Goal: Book appointment/travel/reservation

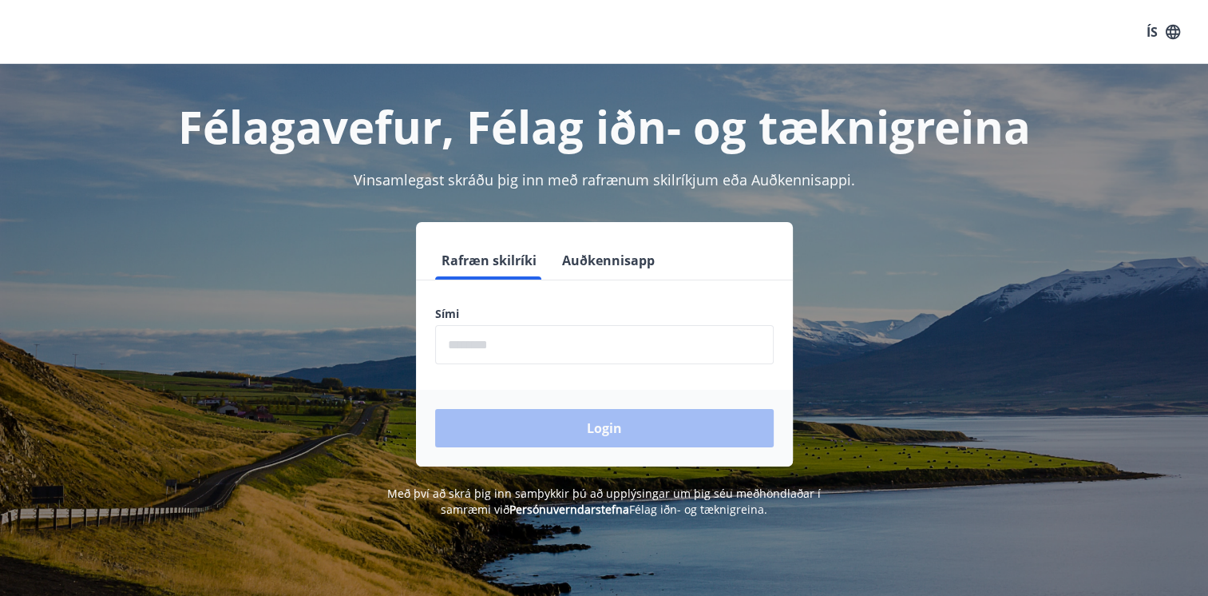
click at [560, 350] on input "phone" at bounding box center [604, 344] width 338 height 39
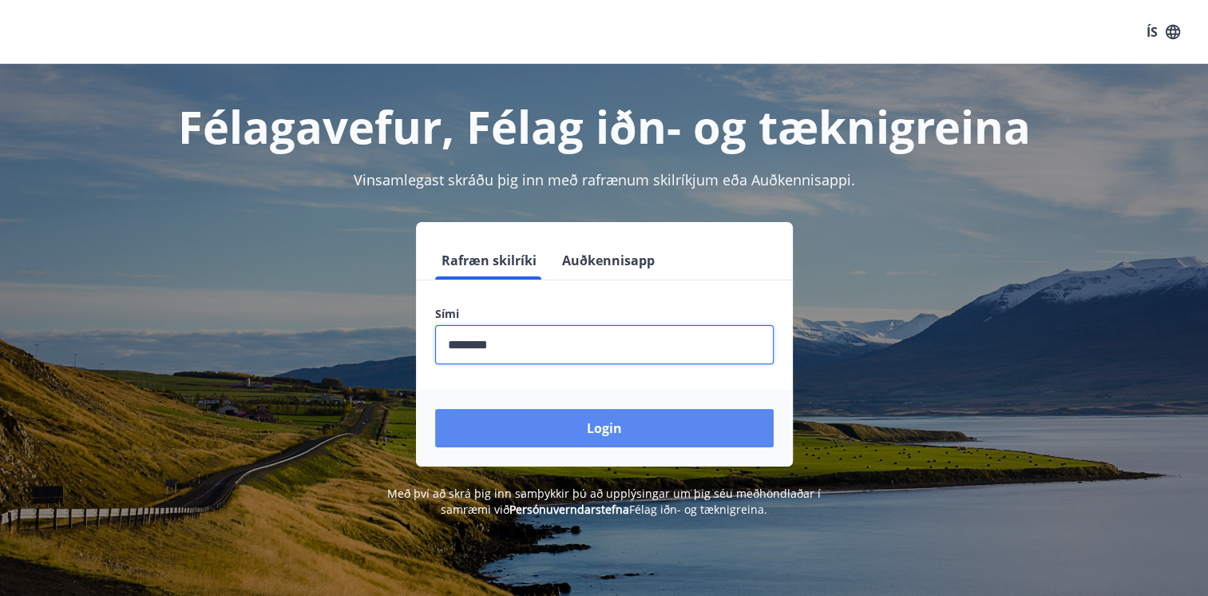
click at [502, 436] on button "Login" at bounding box center [604, 428] width 338 height 38
click at [556, 422] on button "Login" at bounding box center [604, 428] width 338 height 38
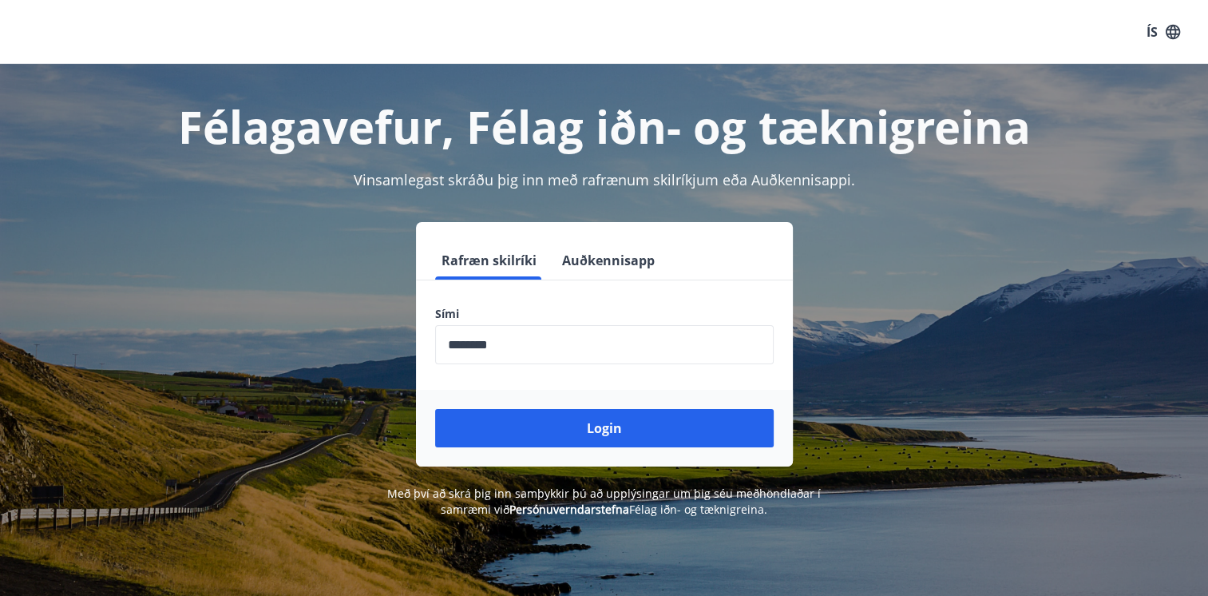
click at [474, 342] on input "phone" at bounding box center [604, 344] width 338 height 39
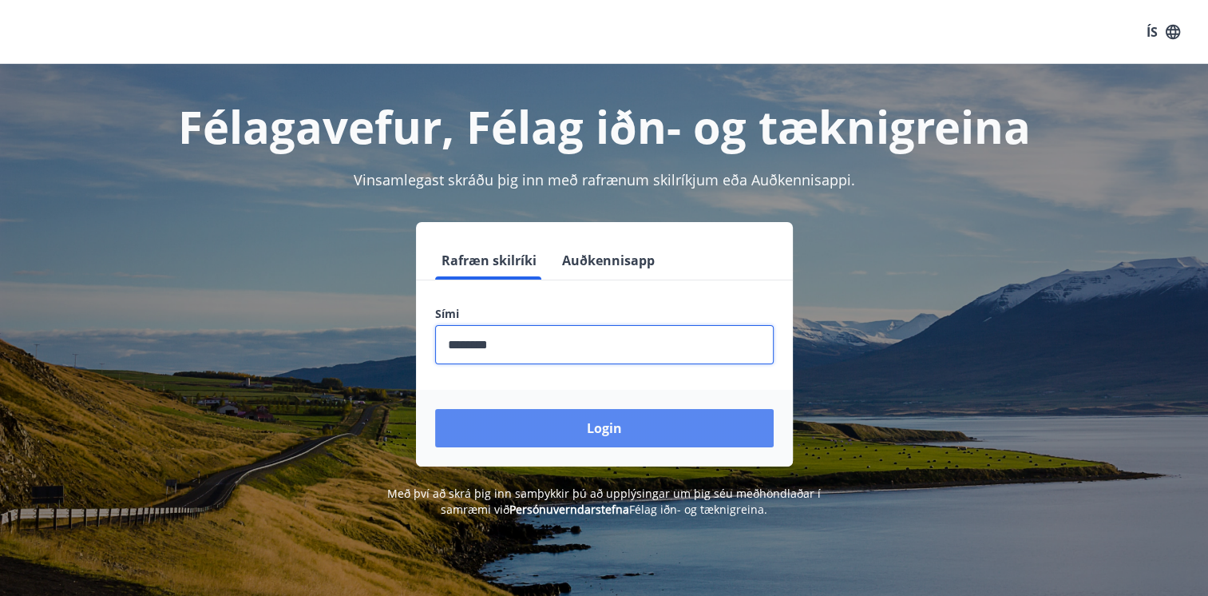
type input "********"
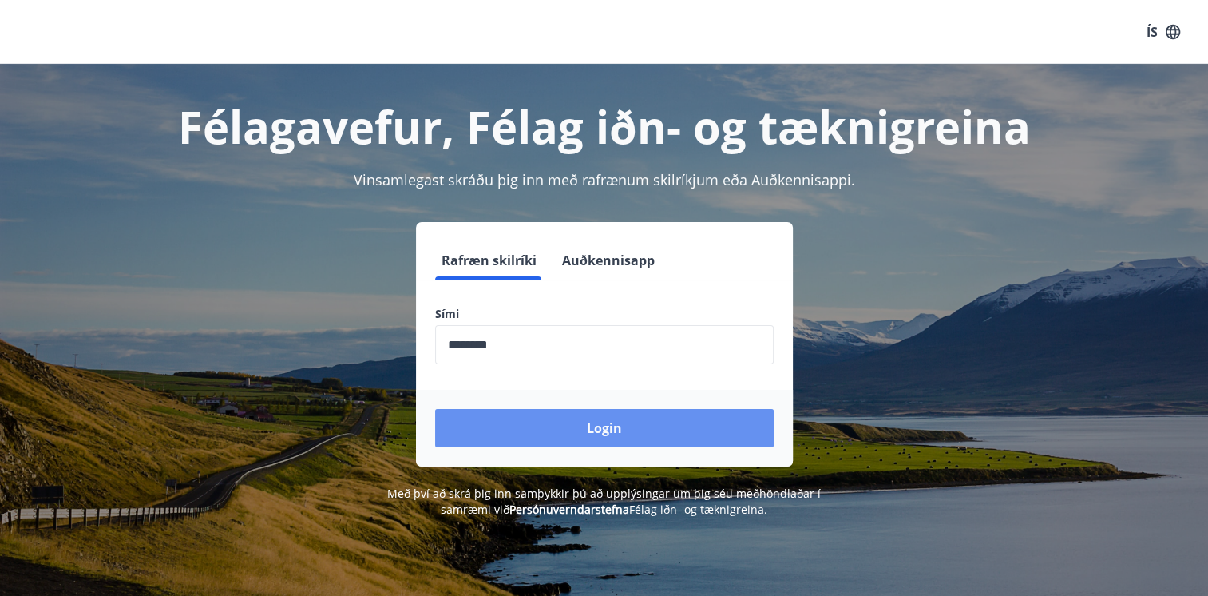
click at [599, 427] on button "Login" at bounding box center [604, 428] width 338 height 38
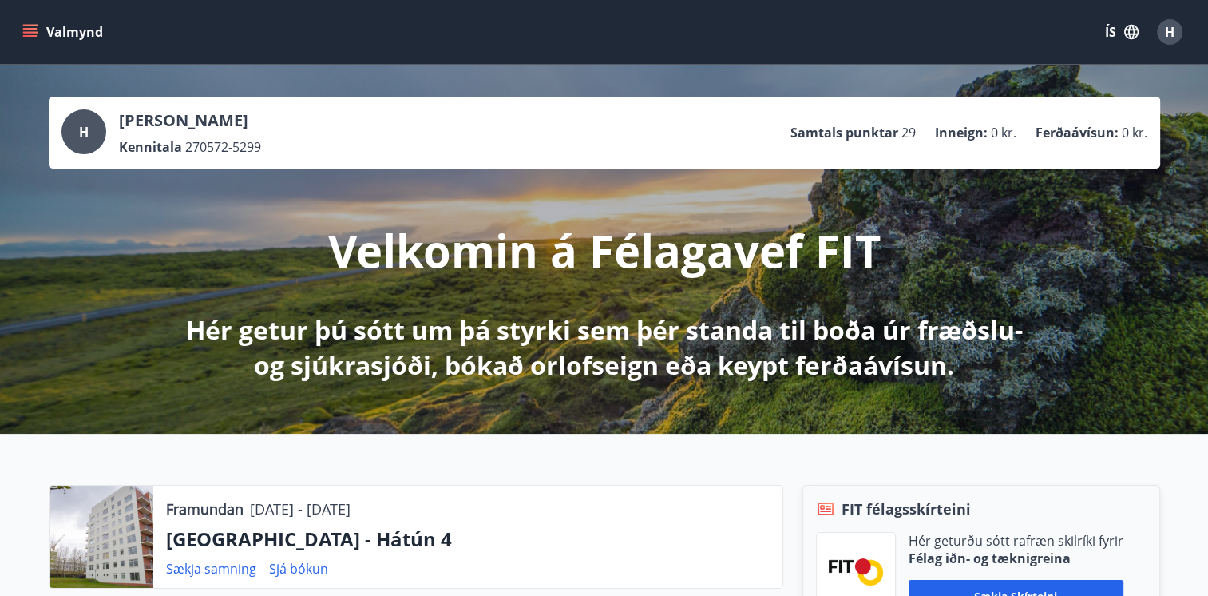
click at [100, 552] on div at bounding box center [101, 536] width 104 height 102
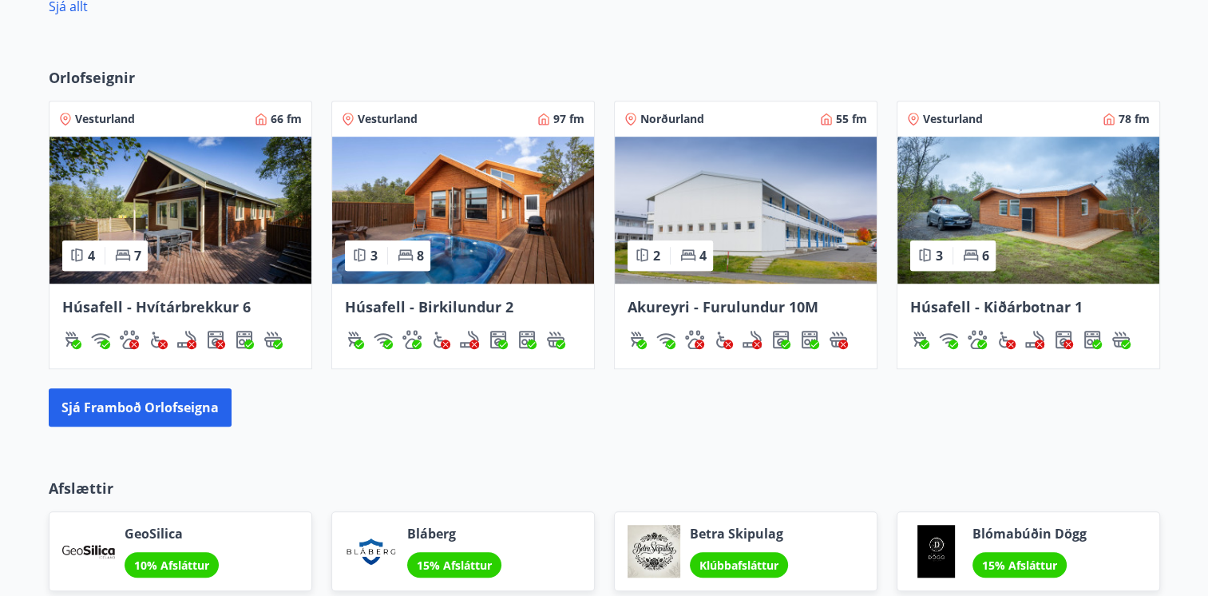
scroll to position [1132, 0]
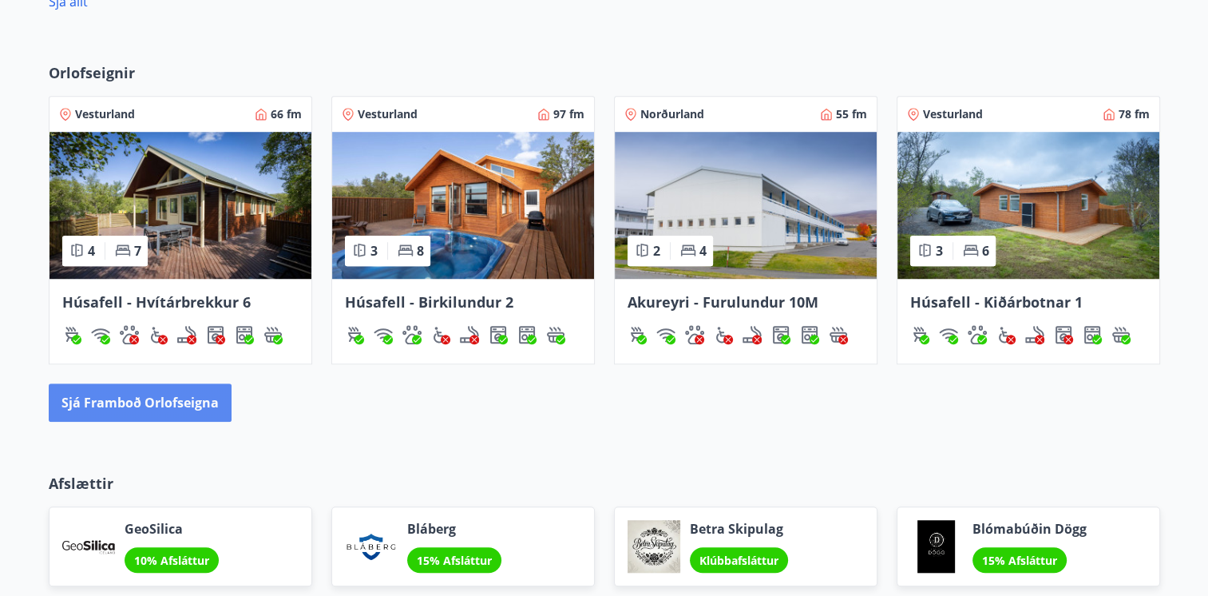
click at [142, 402] on button "Sjá framboð orlofseigna" at bounding box center [140, 402] width 183 height 38
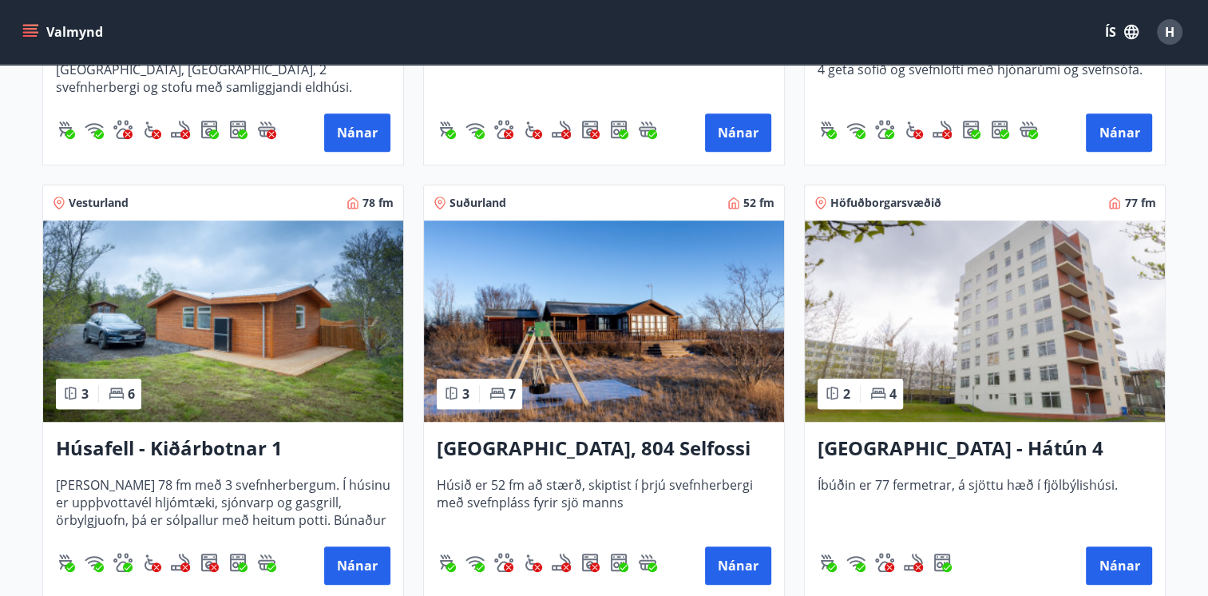
scroll to position [1078, 0]
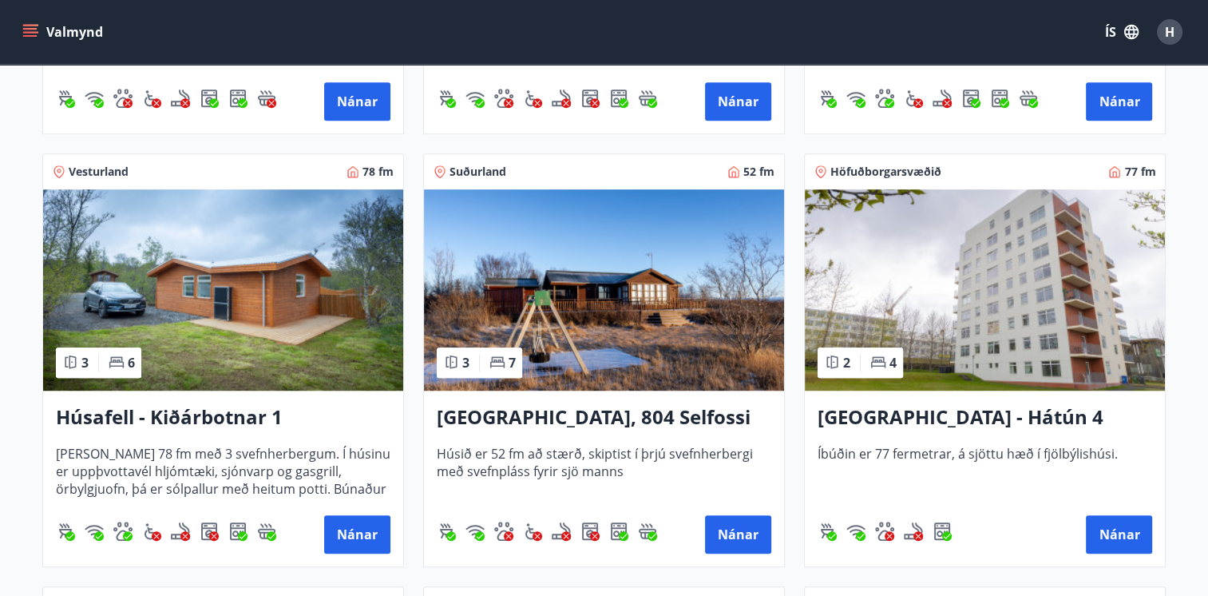
click at [942, 307] on img at bounding box center [985, 289] width 360 height 201
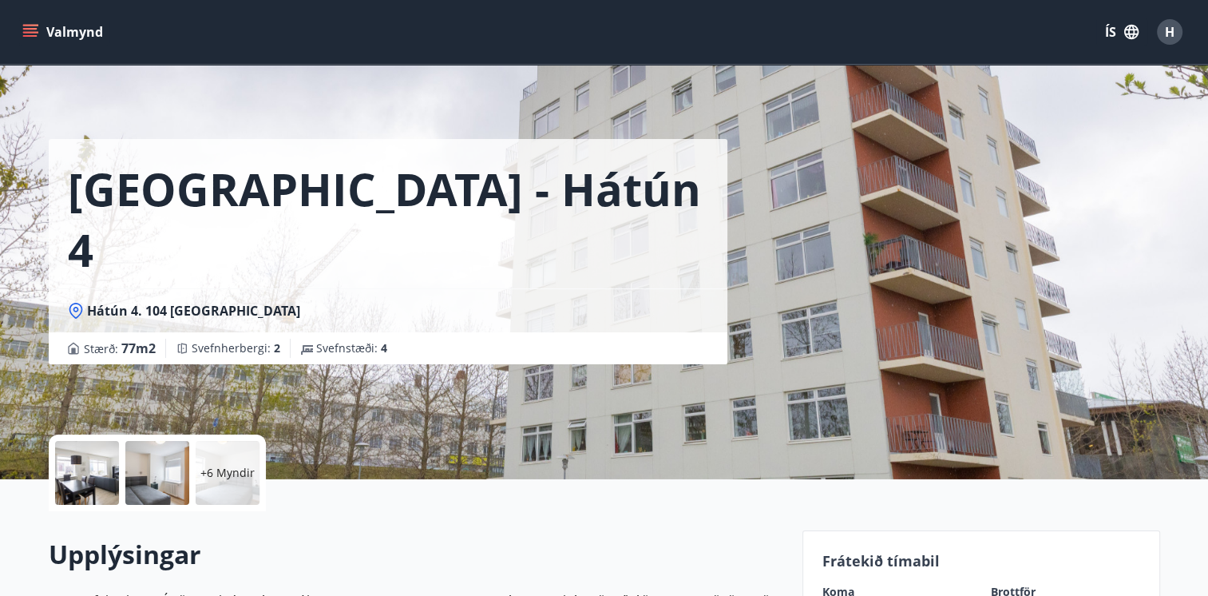
click at [77, 476] on div at bounding box center [87, 473] width 64 height 64
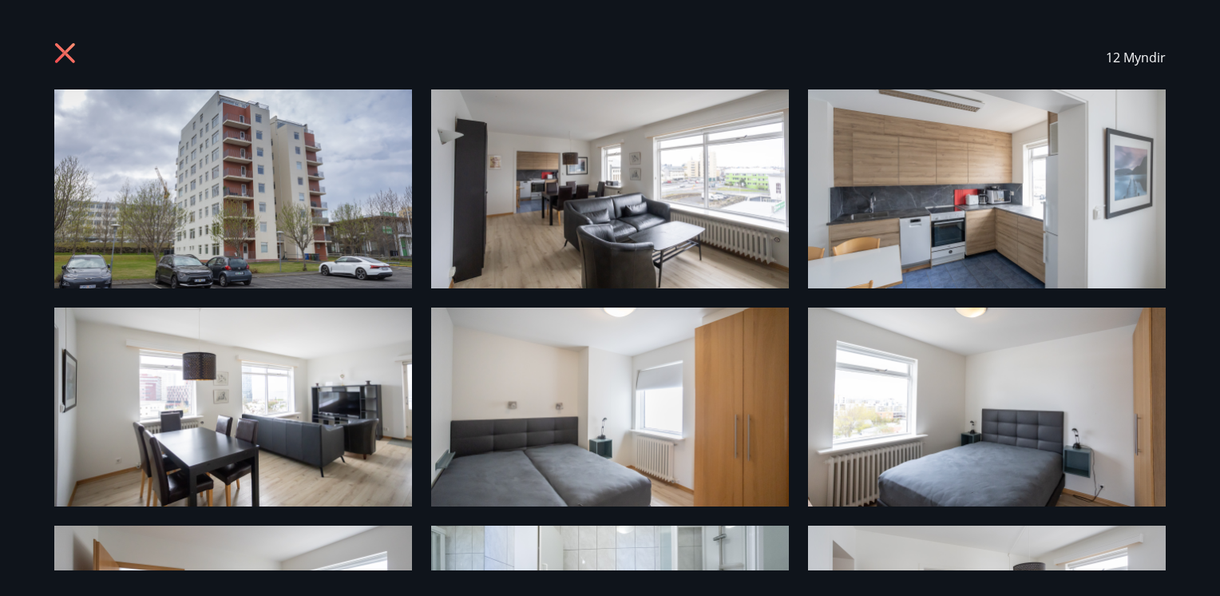
click at [588, 231] on img at bounding box center [610, 188] width 358 height 199
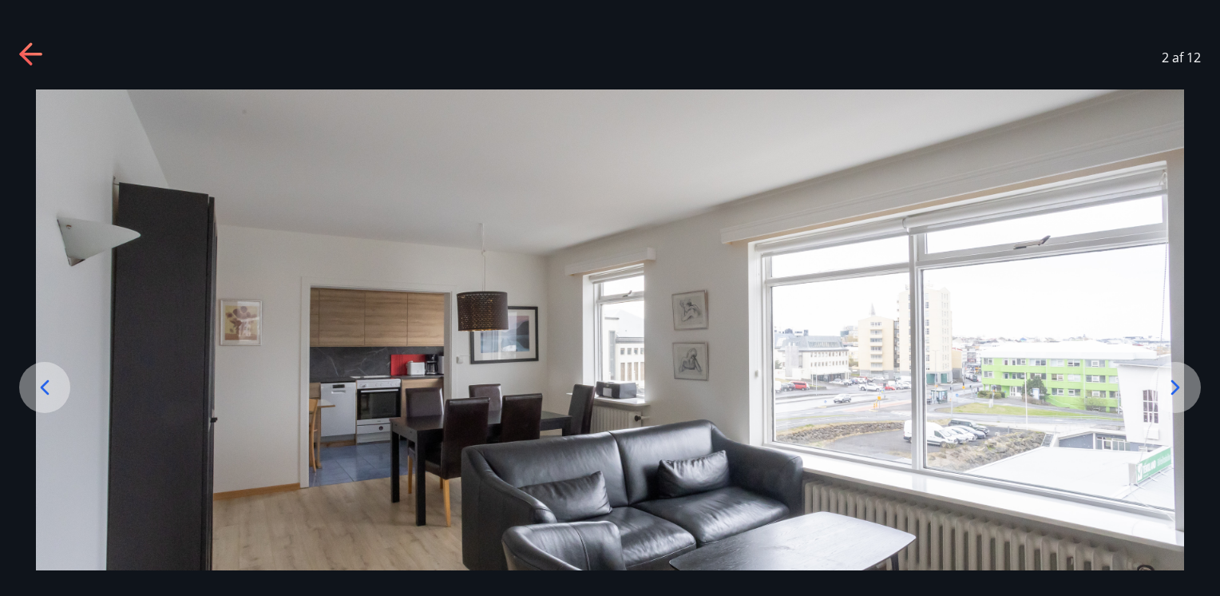
drag, startPoint x: 532, startPoint y: 283, endPoint x: 532, endPoint y: 299, distance: 16.8
click at [532, 292] on img at bounding box center [610, 408] width 1148 height 638
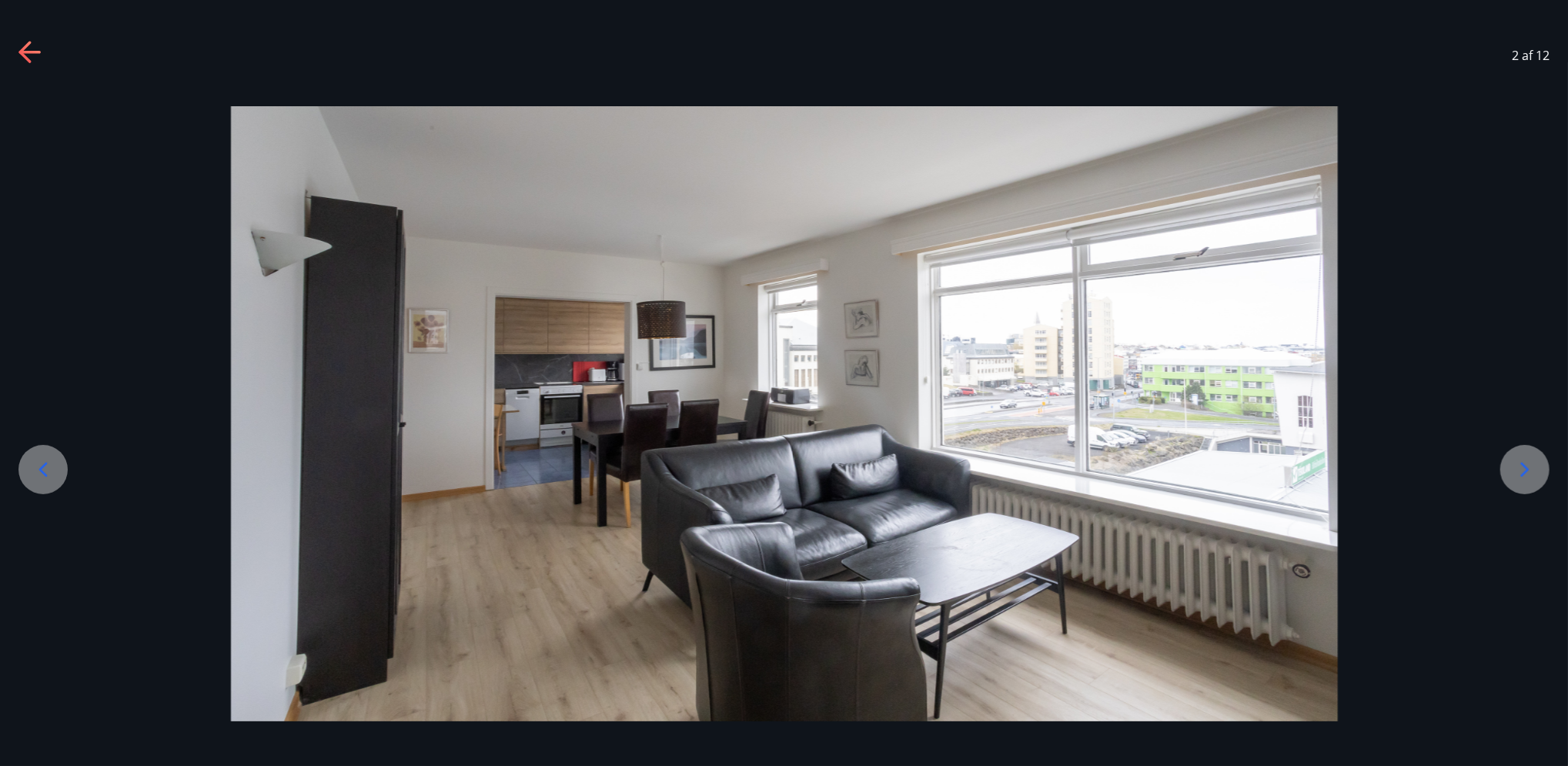
click at [1176, 458] on icon at bounding box center [1526, 470] width 25 height 25
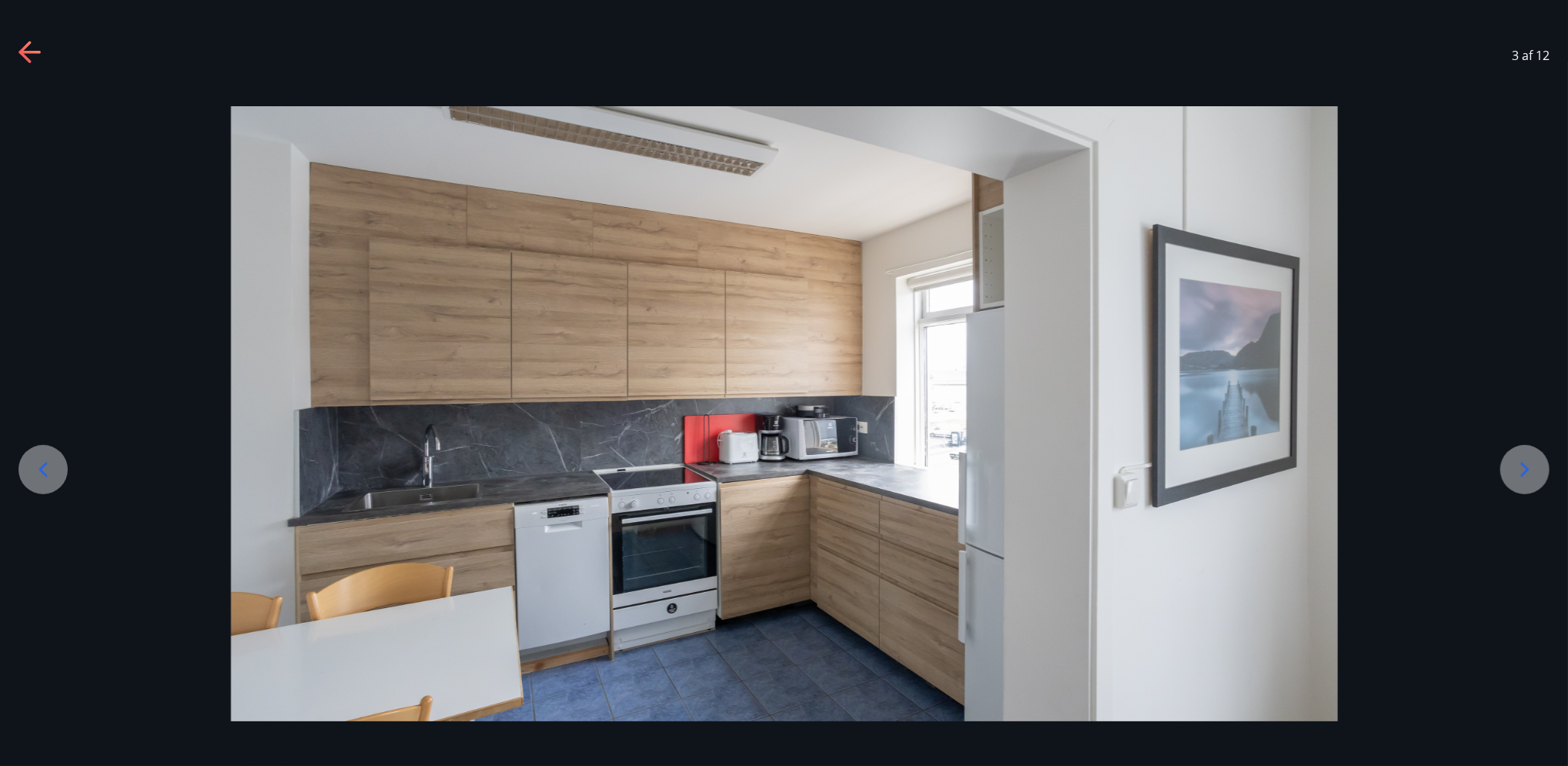
click at [1176, 458] on icon at bounding box center [1526, 470] width 25 height 25
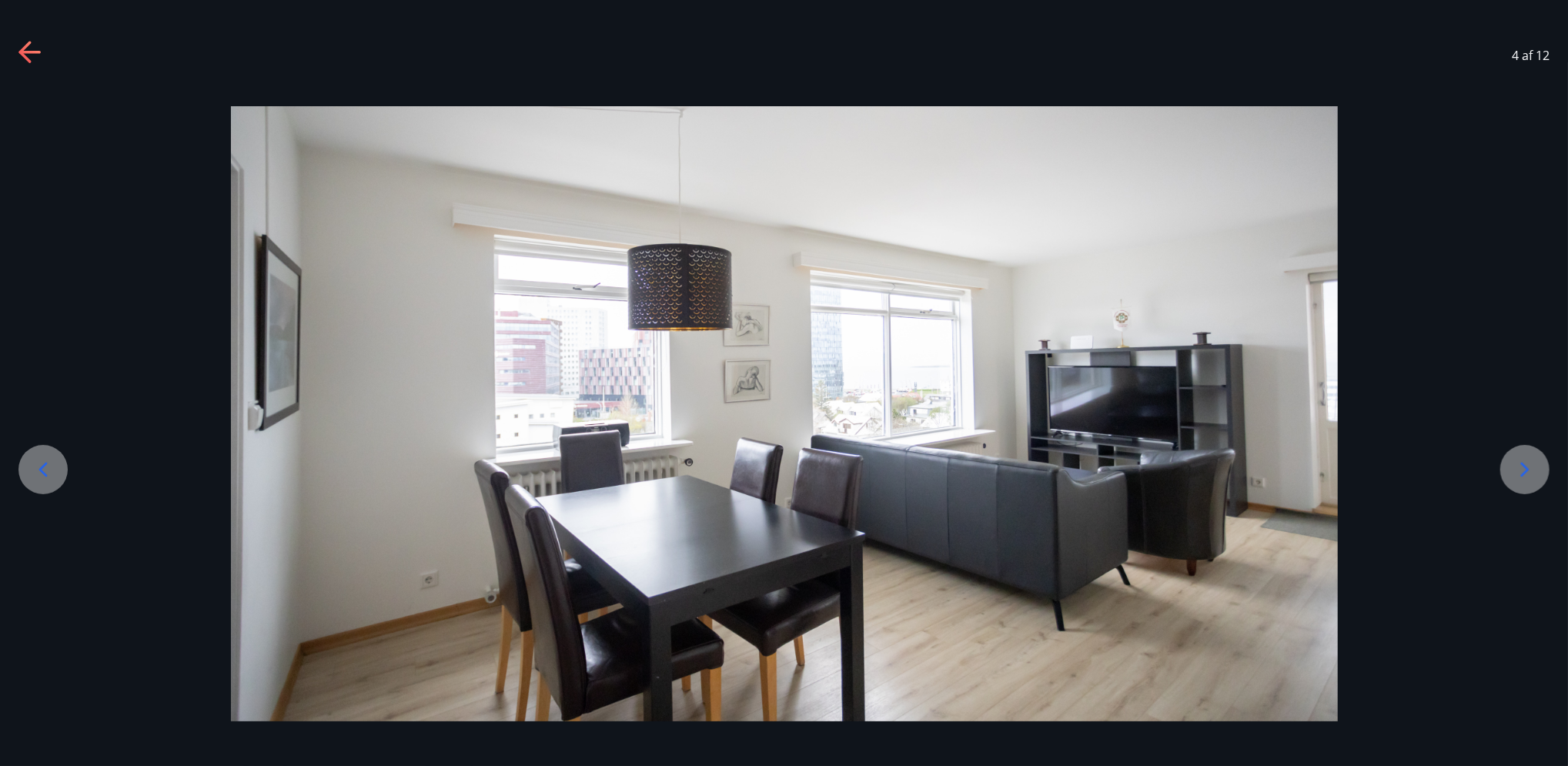
click at [1176, 458] on icon at bounding box center [1526, 470] width 25 height 25
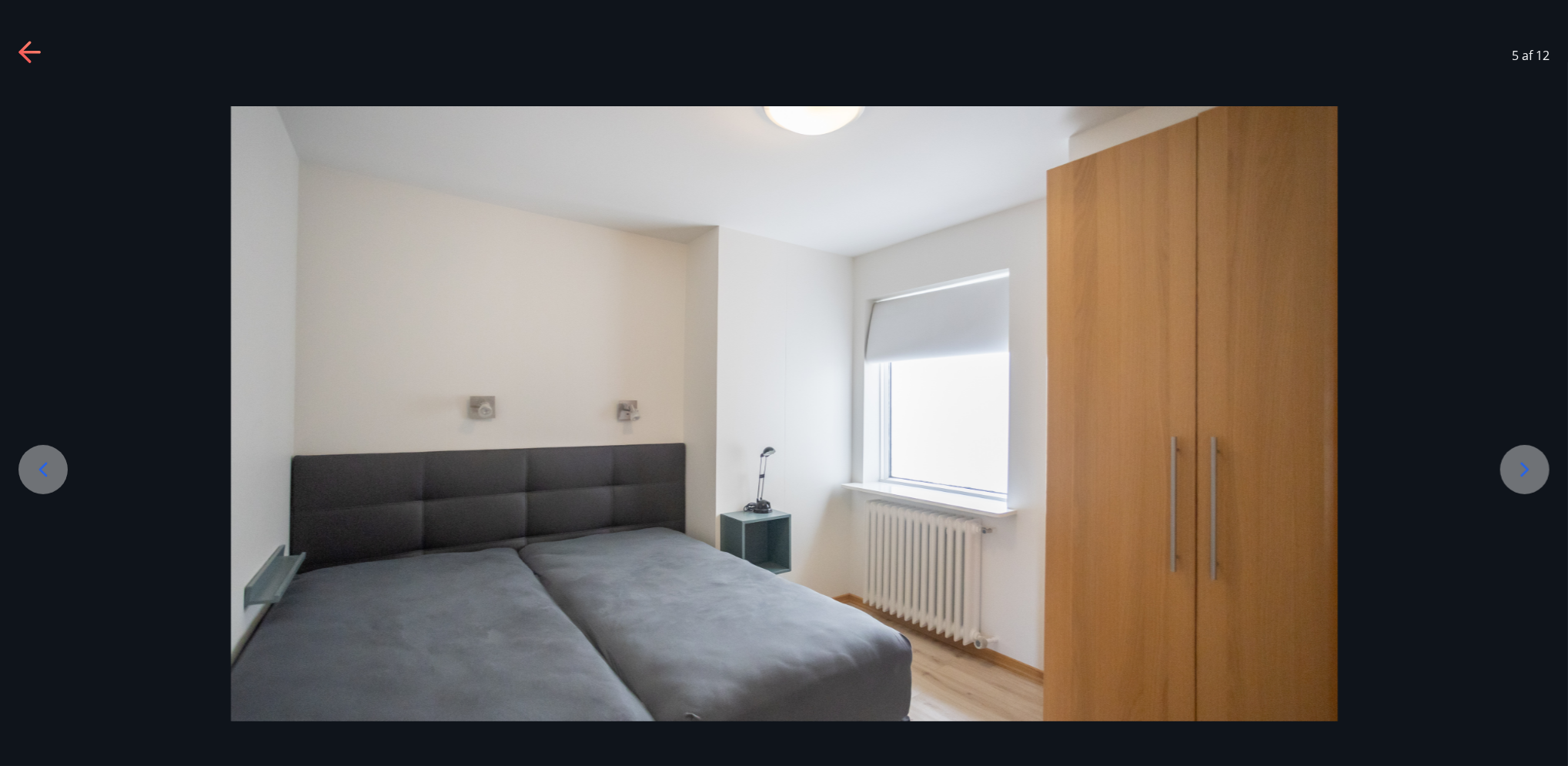
click at [1176, 458] on icon at bounding box center [1526, 470] width 25 height 25
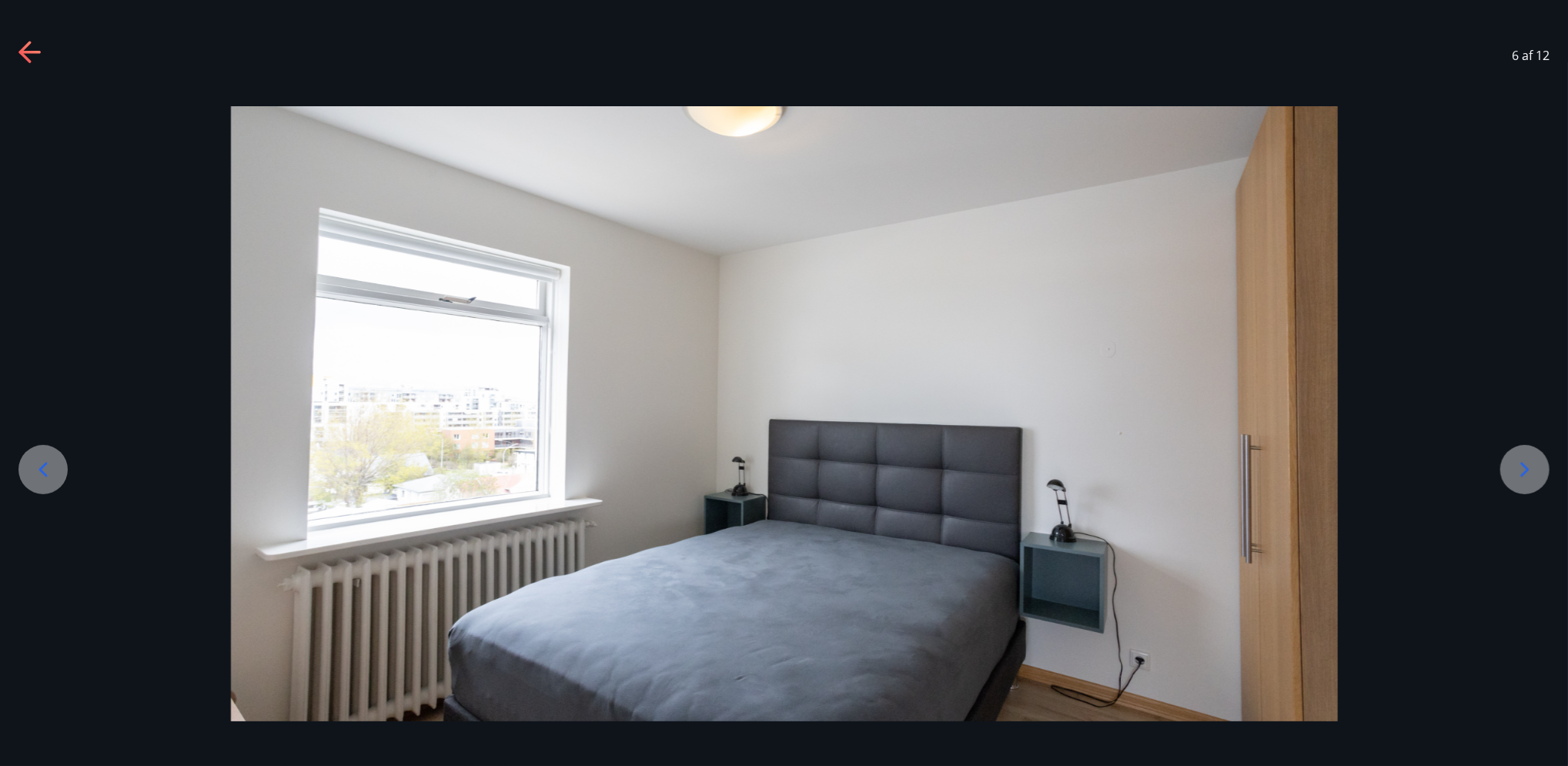
click at [1176, 436] on img at bounding box center [784, 414] width 1107 height 616
click at [33, 464] on icon at bounding box center [43, 470] width 25 height 25
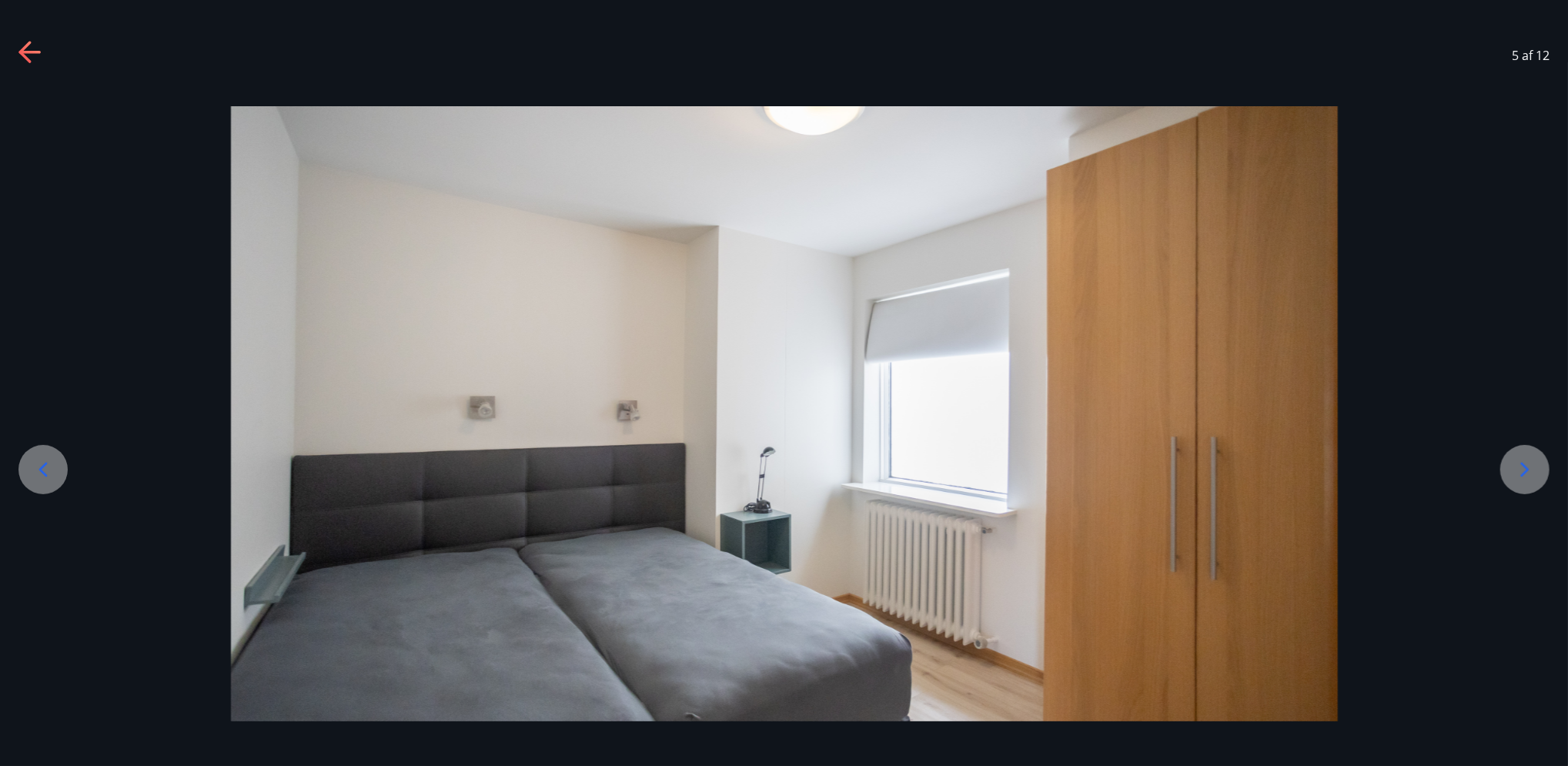
click at [1176, 476] on icon at bounding box center [1525, 469] width 9 height 14
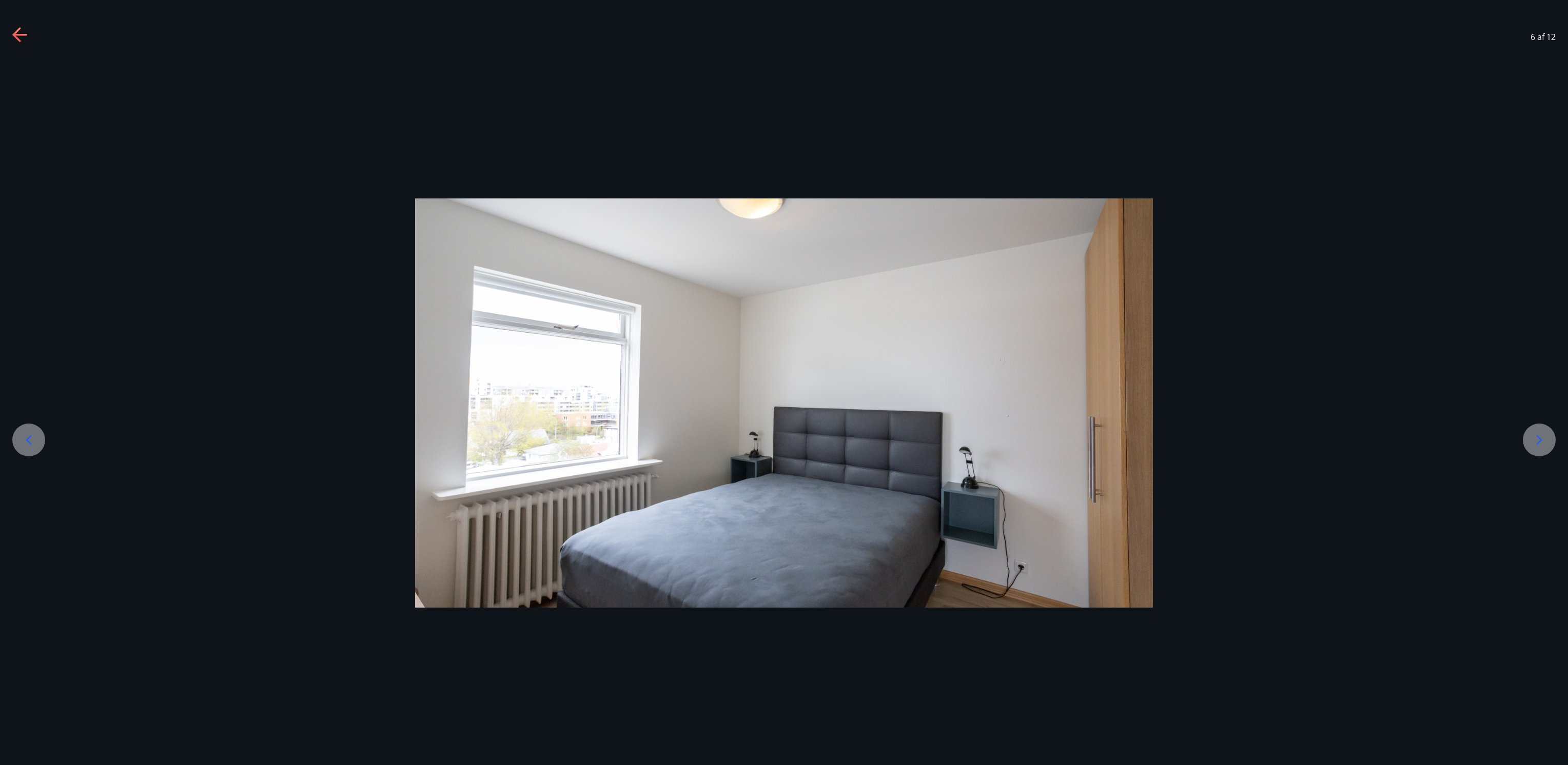
click at [783, 382] on div at bounding box center [1538, 439] width 33 height 33
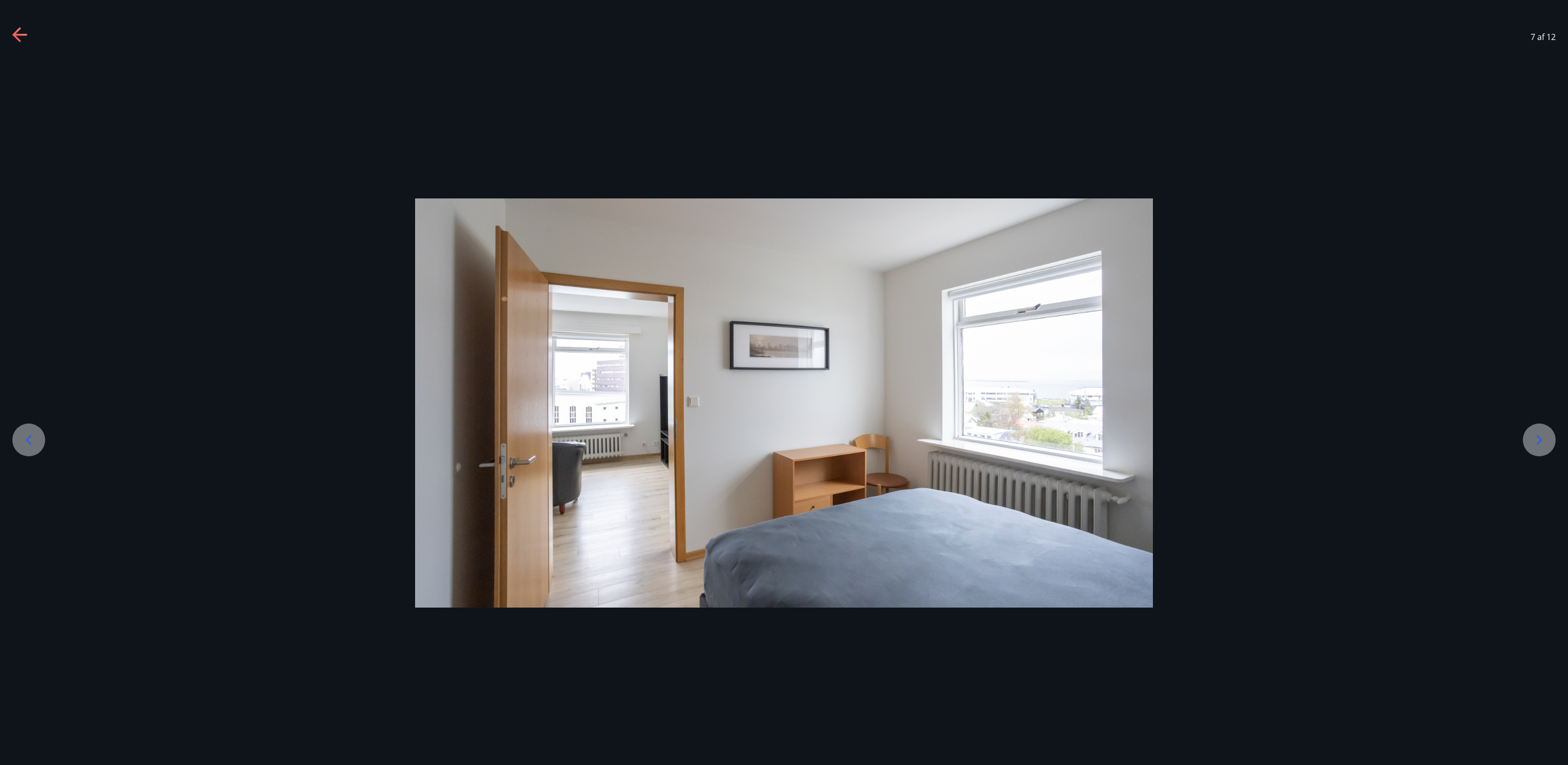
click at [783, 382] on div at bounding box center [1538, 439] width 33 height 33
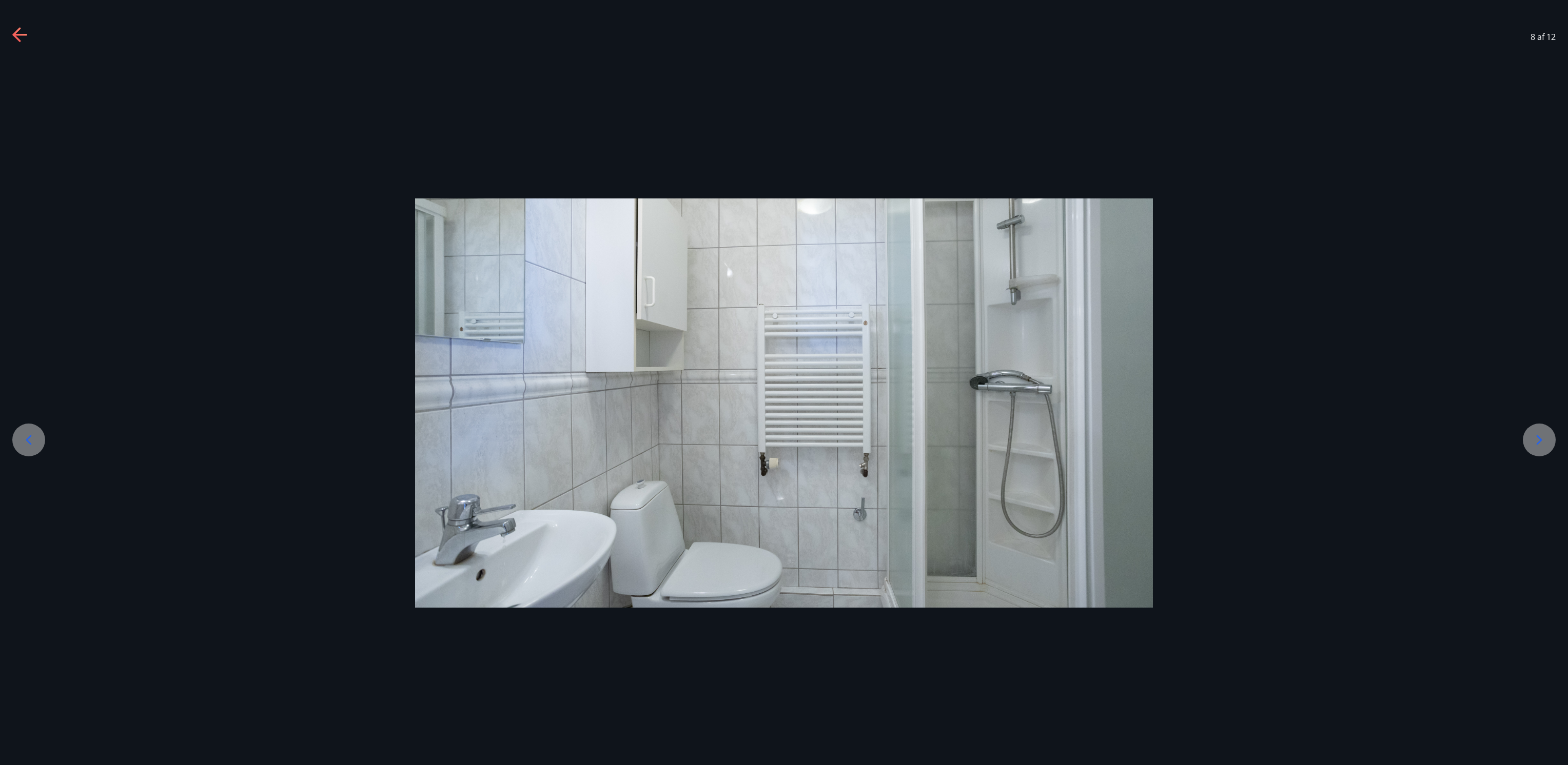
click at [783, 382] on div at bounding box center [1538, 439] width 33 height 33
